Goal: Task Accomplishment & Management: Use online tool/utility

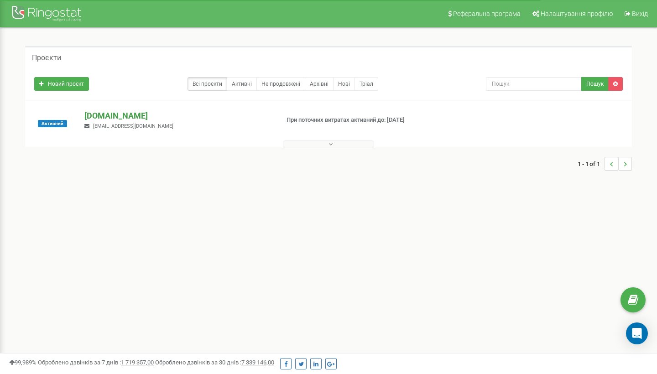
click at [119, 117] on p "[DOMAIN_NAME]" at bounding box center [177, 116] width 187 height 12
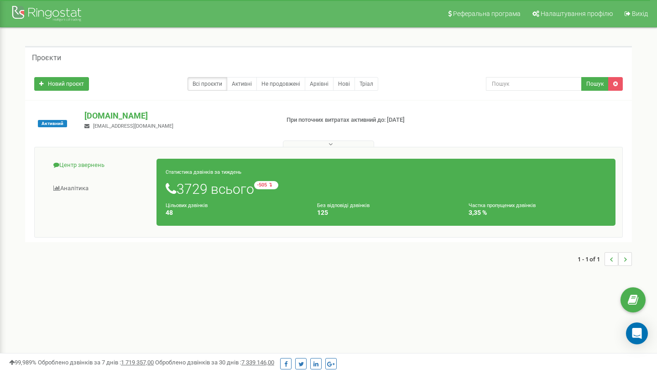
click at [85, 166] on link "Центр звернень" at bounding box center [99, 165] width 115 height 22
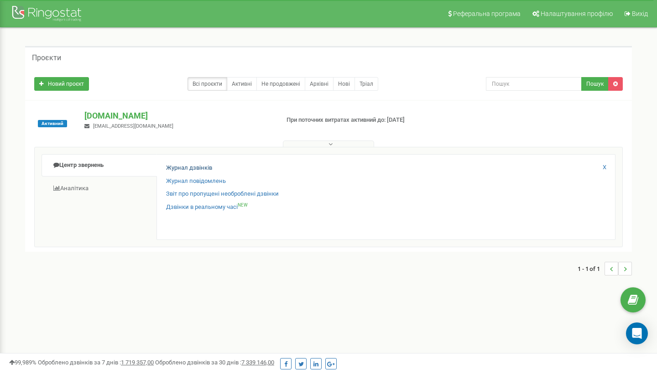
click at [186, 170] on link "Журнал дзвінків" at bounding box center [189, 168] width 46 height 9
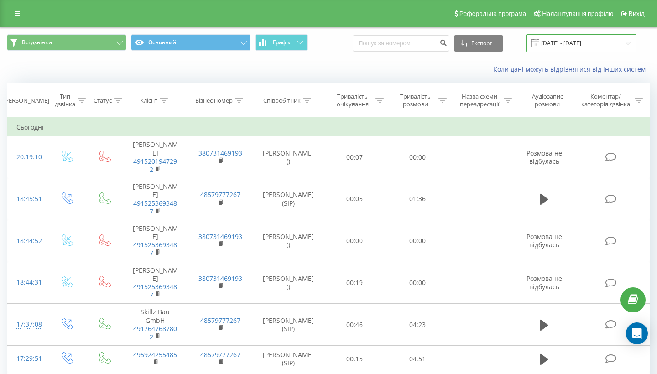
click at [605, 52] on input "[DATE] - [DATE]" at bounding box center [581, 43] width 110 height 18
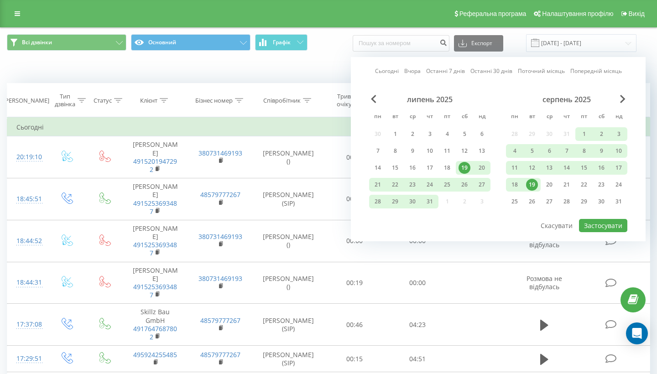
click at [535, 190] on div "19" at bounding box center [532, 185] width 12 height 12
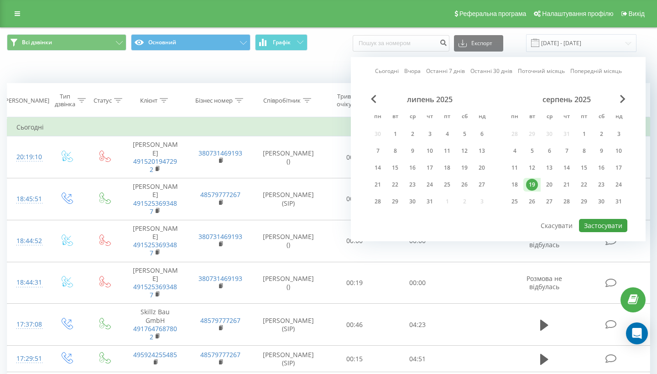
click at [592, 232] on button "Застосувати" at bounding box center [603, 225] width 48 height 13
type input "19.08.2025 - 19.08.2025"
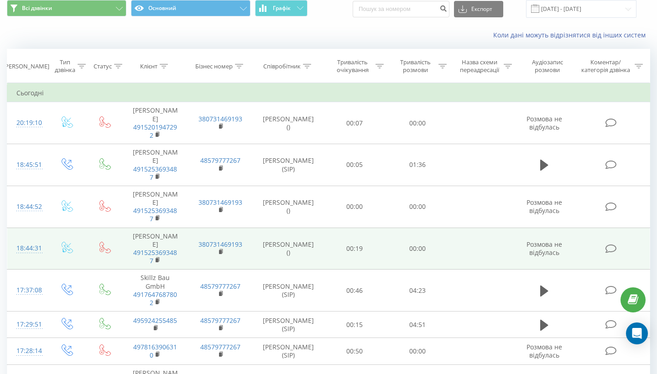
scroll to position [36, 0]
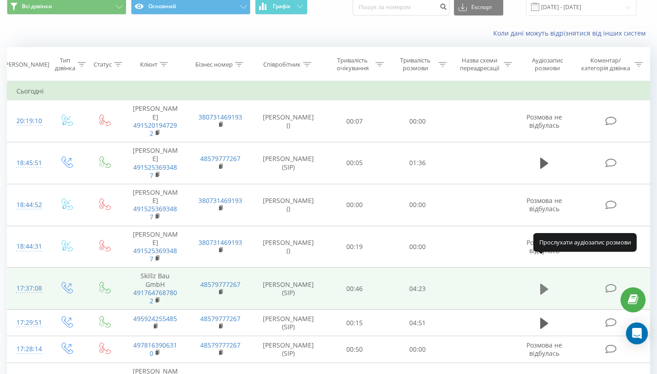
click at [544, 284] on icon at bounding box center [544, 289] width 8 height 11
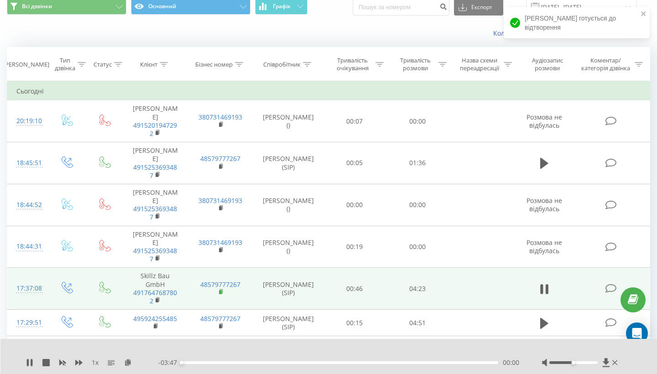
click at [219, 290] on rect at bounding box center [220, 292] width 3 height 4
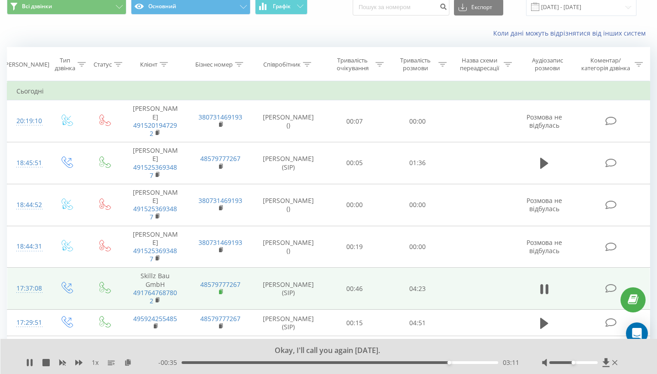
click at [220, 290] on rect at bounding box center [220, 292] width 3 height 4
click at [221, 289] on icon at bounding box center [221, 291] width 3 height 4
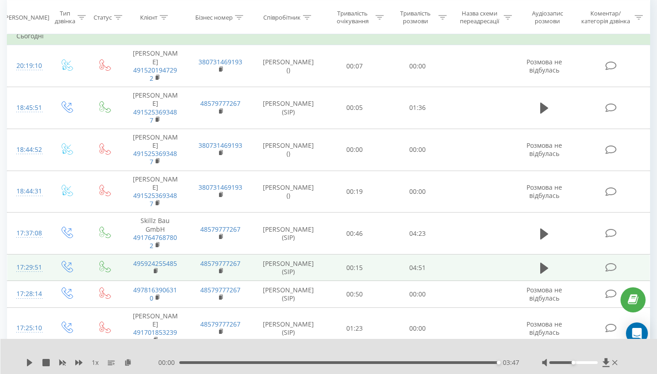
scroll to position [92, 0]
click at [547, 261] on icon at bounding box center [544, 267] width 8 height 13
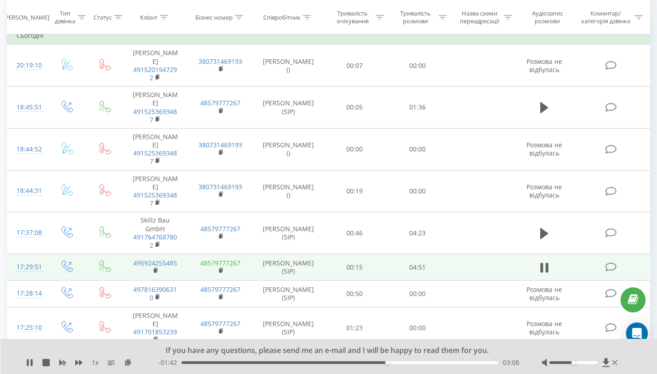
click at [231, 259] on link "48579777267" at bounding box center [220, 263] width 40 height 9
click at [219, 269] on rect at bounding box center [220, 271] width 3 height 4
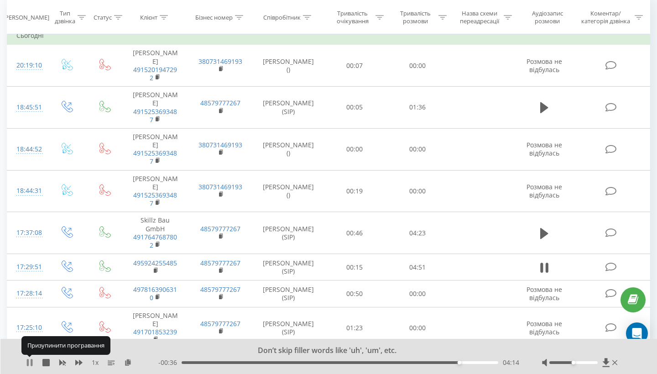
click at [28, 361] on icon at bounding box center [28, 362] width 2 height 7
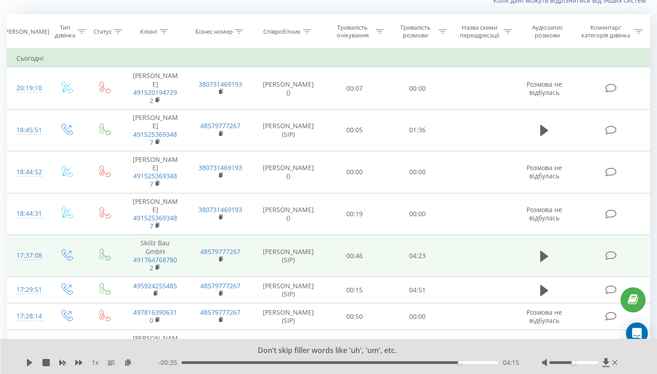
scroll to position [69, 0]
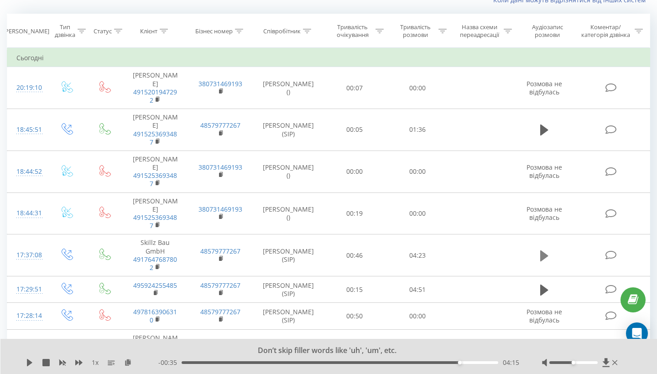
click at [544, 250] on icon at bounding box center [544, 255] width 8 height 11
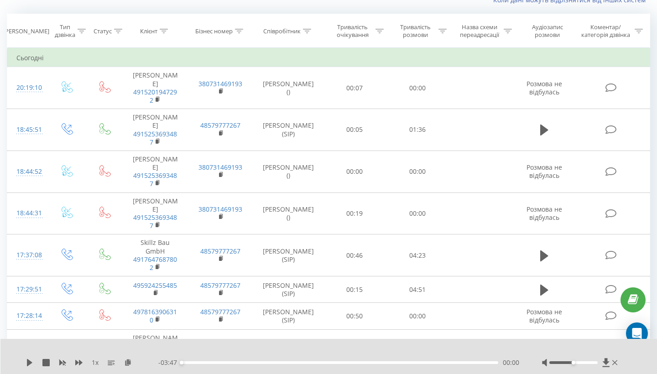
click at [396, 363] on div "00:00" at bounding box center [340, 362] width 317 height 3
click at [396, 363] on div "02:33" at bounding box center [340, 362] width 317 height 3
click at [29, 364] on icon at bounding box center [29, 362] width 5 height 7
click at [432, 362] on div "02:36" at bounding box center [340, 362] width 317 height 3
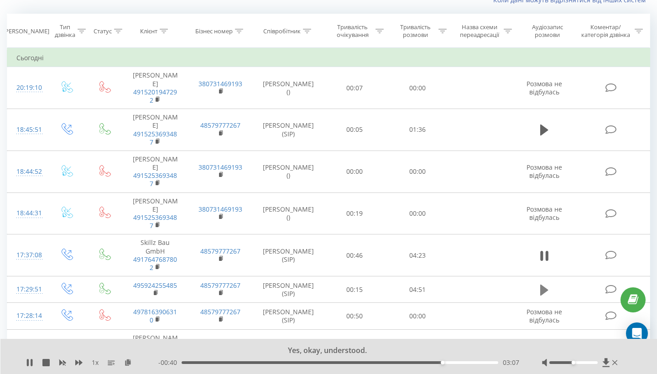
click at [542, 284] on icon at bounding box center [544, 289] width 8 height 11
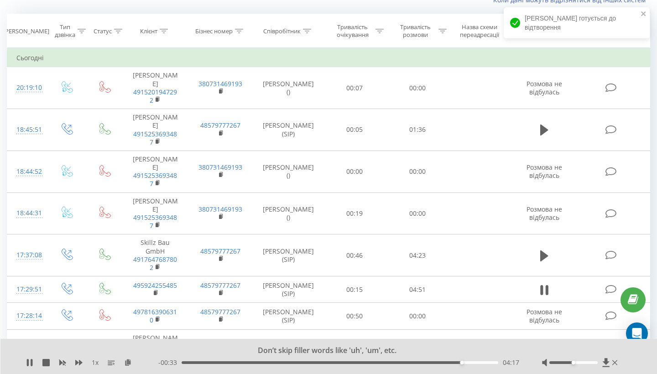
click at [435, 362] on div "04:17" at bounding box center [340, 362] width 317 height 3
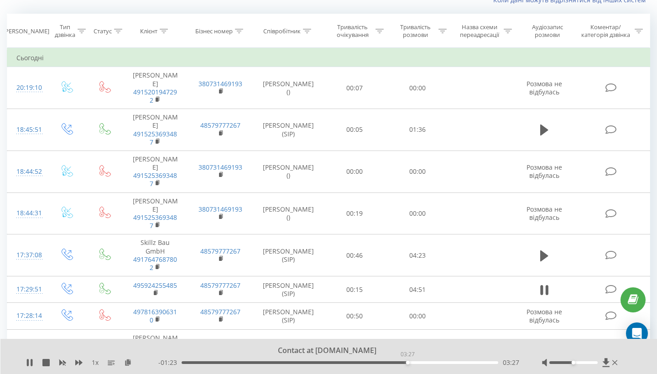
click at [407, 362] on div "03:27" at bounding box center [340, 362] width 317 height 3
click at [388, 363] on div "03:29" at bounding box center [340, 362] width 317 height 3
click at [30, 361] on icon at bounding box center [29, 362] width 7 height 7
click at [386, 362] on div "03:44" at bounding box center [340, 362] width 317 height 3
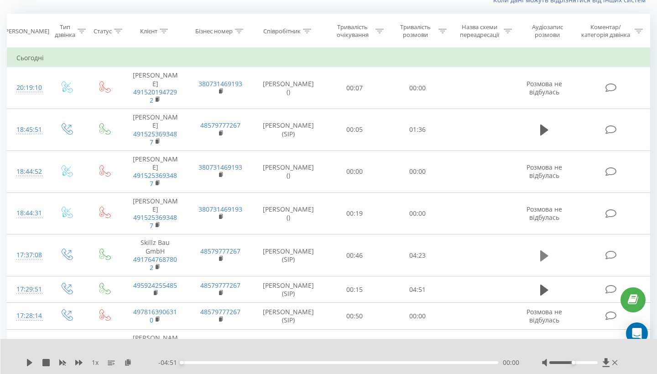
click at [544, 250] on icon at bounding box center [544, 255] width 8 height 11
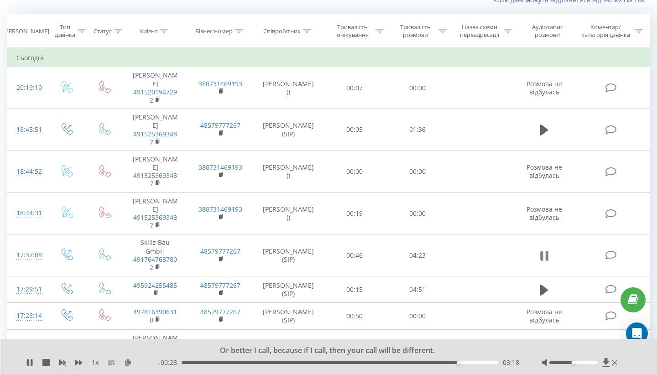
click at [543, 250] on icon at bounding box center [544, 256] width 8 height 13
click at [541, 284] on icon at bounding box center [544, 290] width 8 height 13
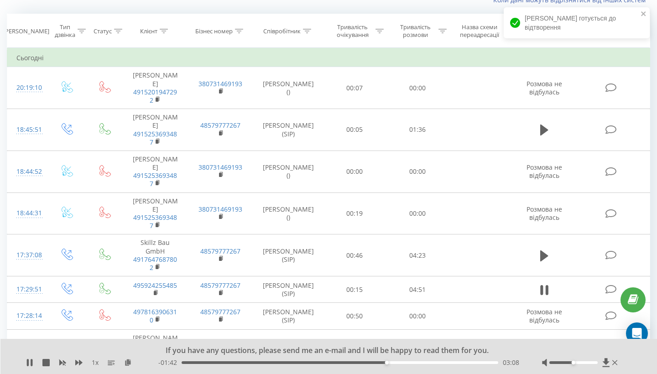
click at [429, 362] on div "03:08" at bounding box center [340, 362] width 317 height 3
click at [413, 361] on div "03:47" at bounding box center [340, 362] width 317 height 3
click at [400, 362] on div "03:20" at bounding box center [340, 362] width 317 height 3
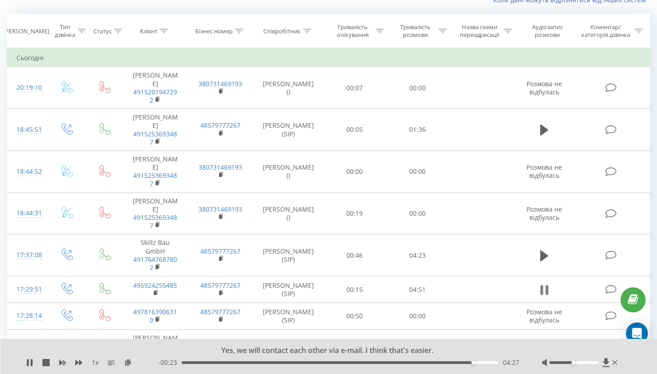
click at [544, 284] on icon at bounding box center [544, 290] width 8 height 13
click at [426, 361] on div "04:27" at bounding box center [340, 362] width 317 height 3
click at [414, 363] on div "03:44" at bounding box center [340, 362] width 317 height 3
click at [405, 362] on div "03:33" at bounding box center [340, 362] width 317 height 3
click at [27, 360] on icon at bounding box center [29, 362] width 7 height 7
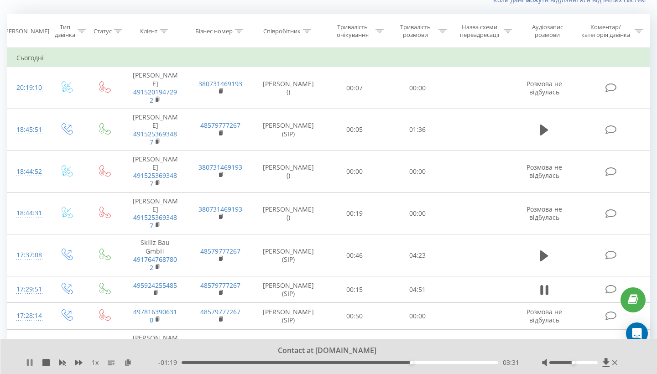
click at [29, 363] on icon at bounding box center [28, 362] width 2 height 7
click at [36, 361] on div "1 x" at bounding box center [92, 362] width 132 height 9
click at [28, 361] on icon at bounding box center [29, 362] width 5 height 7
click at [401, 361] on div "03:34" at bounding box center [340, 362] width 317 height 3
click at [31, 361] on icon at bounding box center [32, 362] width 2 height 7
